Goal: Task Accomplishment & Management: Complete application form

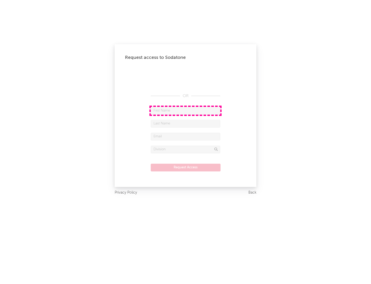
click at [186, 110] on input "text" at bounding box center [186, 111] width 70 height 8
type input "[PERSON_NAME]"
click at [186, 123] on input "text" at bounding box center [186, 124] width 70 height 8
type input "[PERSON_NAME]"
click at [186, 136] on input "text" at bounding box center [186, 137] width 70 height 8
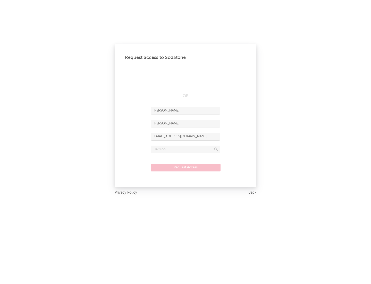
type input "[EMAIL_ADDRESS][DOMAIN_NAME]"
click at [186, 149] on input "text" at bounding box center [186, 149] width 70 height 8
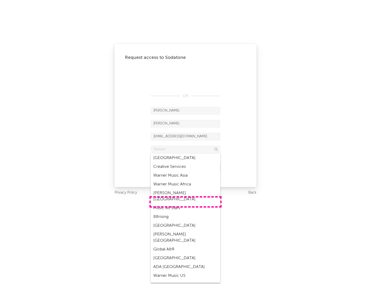
click at [186, 204] on div "Music All Stars" at bounding box center [186, 208] width 70 height 9
type input "Music All Stars"
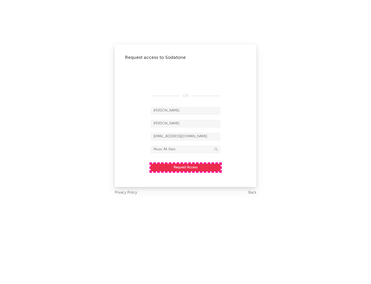
click at [186, 167] on button "Request Access" at bounding box center [186, 168] width 70 height 8
